Goal: Task Accomplishment & Management: Manage account settings

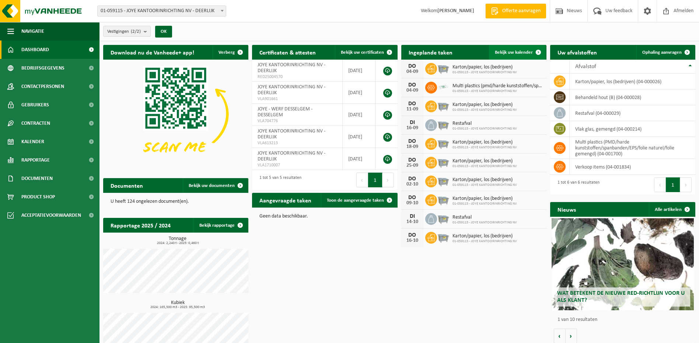
click at [521, 52] on span "Bekijk uw kalender" at bounding box center [514, 52] width 38 height 5
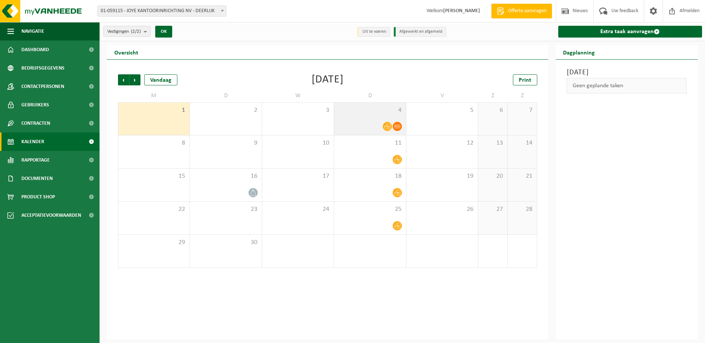
click at [364, 122] on div at bounding box center [370, 127] width 64 height 10
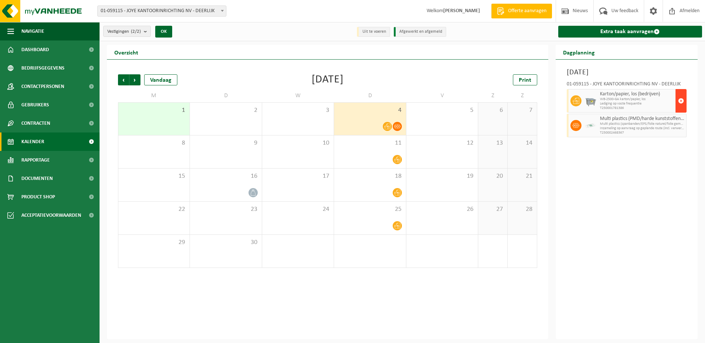
click at [680, 101] on span "button" at bounding box center [681, 101] width 6 height 15
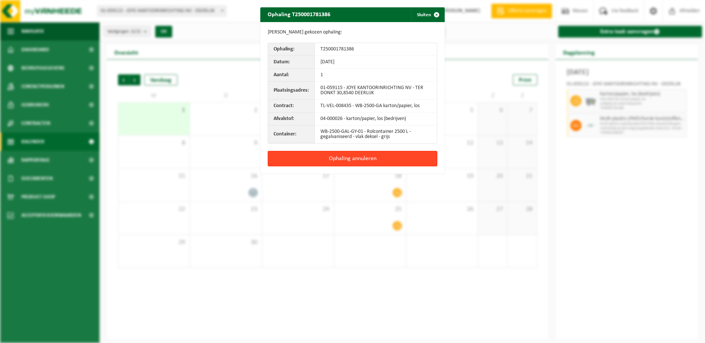
click at [365, 160] on button "Ophaling annuleren" at bounding box center [353, 158] width 170 height 15
